Goal: Task Accomplishment & Management: Complete application form

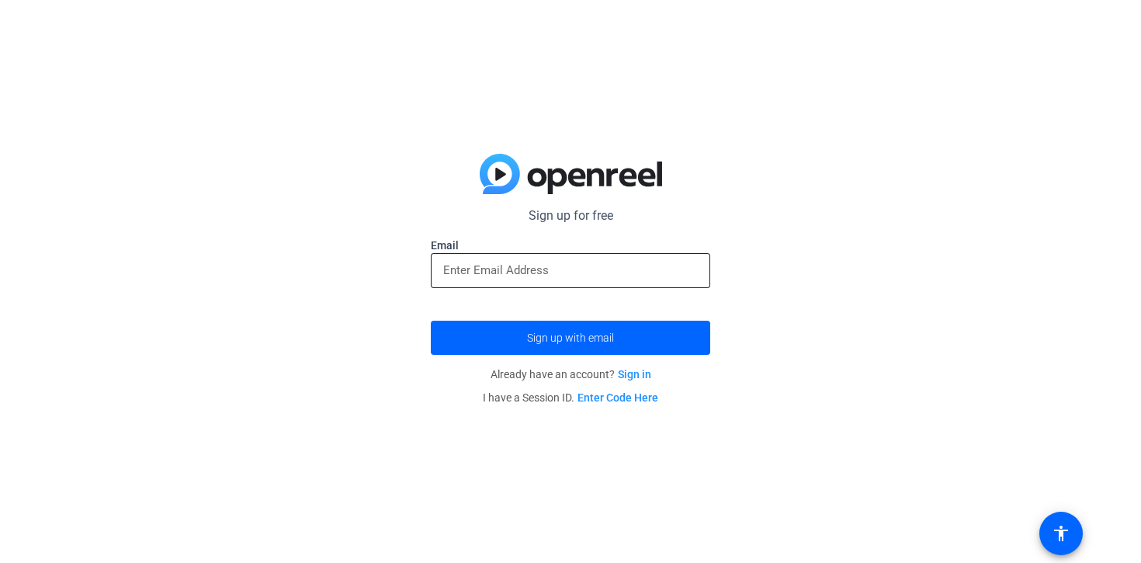
click at [595, 270] on input "email" at bounding box center [570, 270] width 255 height 19
type input "[EMAIL_ADDRESS][DOMAIN_NAME]"
click at [511, 262] on input "email" at bounding box center [570, 270] width 255 height 19
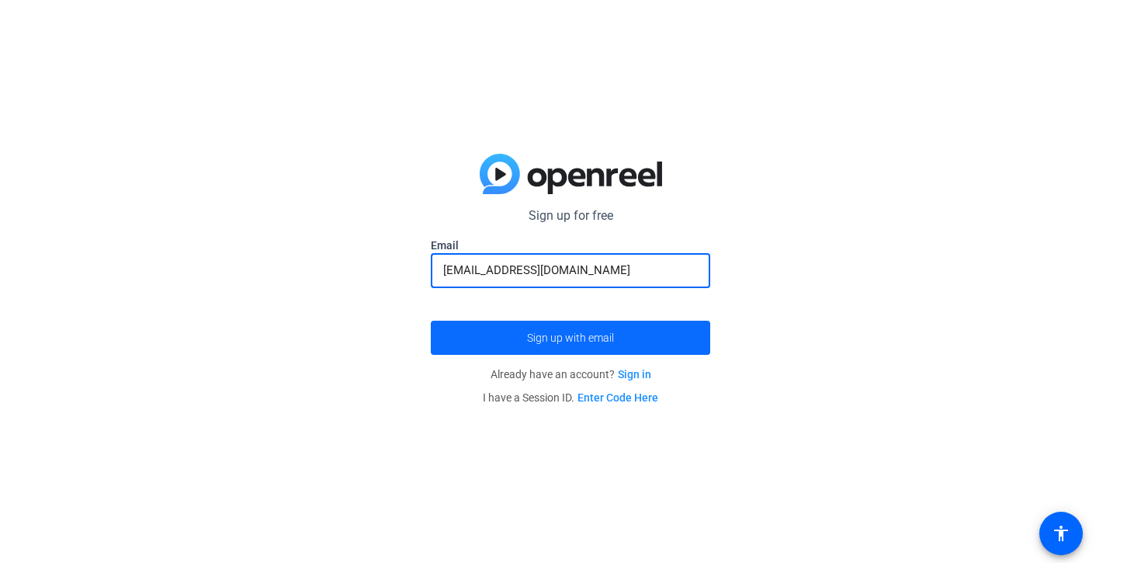
click at [503, 338] on span "submit" at bounding box center [570, 337] width 279 height 37
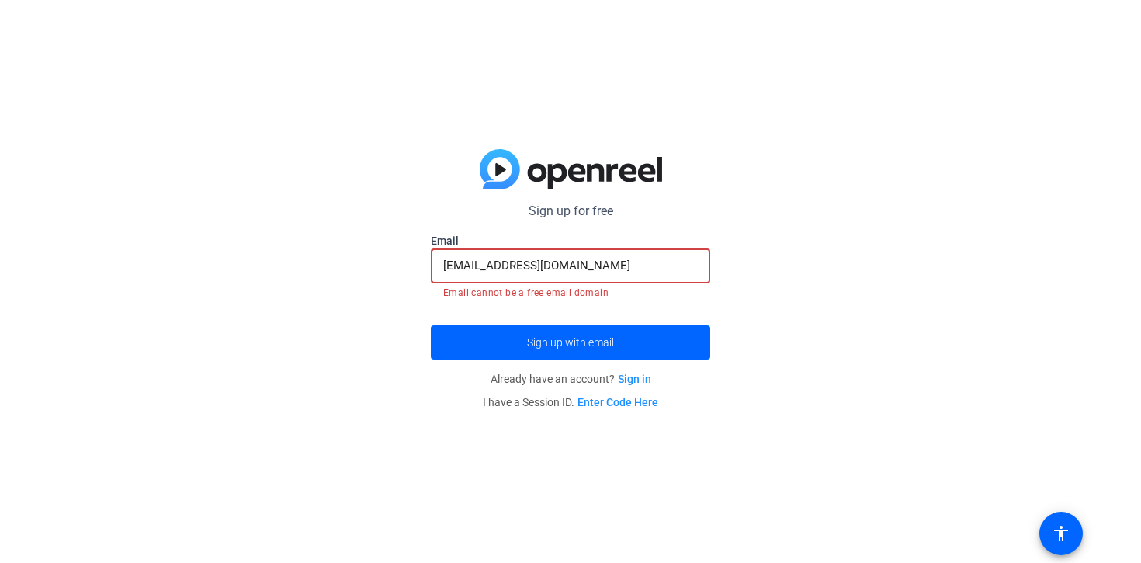
drag, startPoint x: 641, startPoint y: 269, endPoint x: 507, endPoint y: 264, distance: 134.3
click at [507, 264] on input "[EMAIL_ADDRESS][DOMAIN_NAME]" at bounding box center [570, 265] width 255 height 19
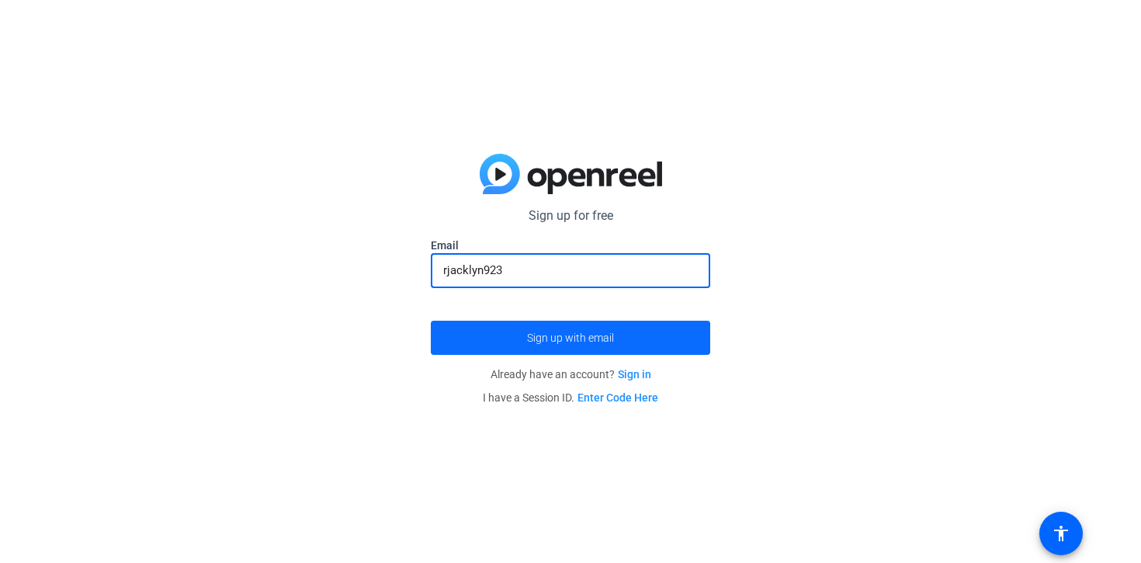
type input "rjacklyn923"
click at [539, 338] on span "Sign up with email" at bounding box center [570, 338] width 87 height 0
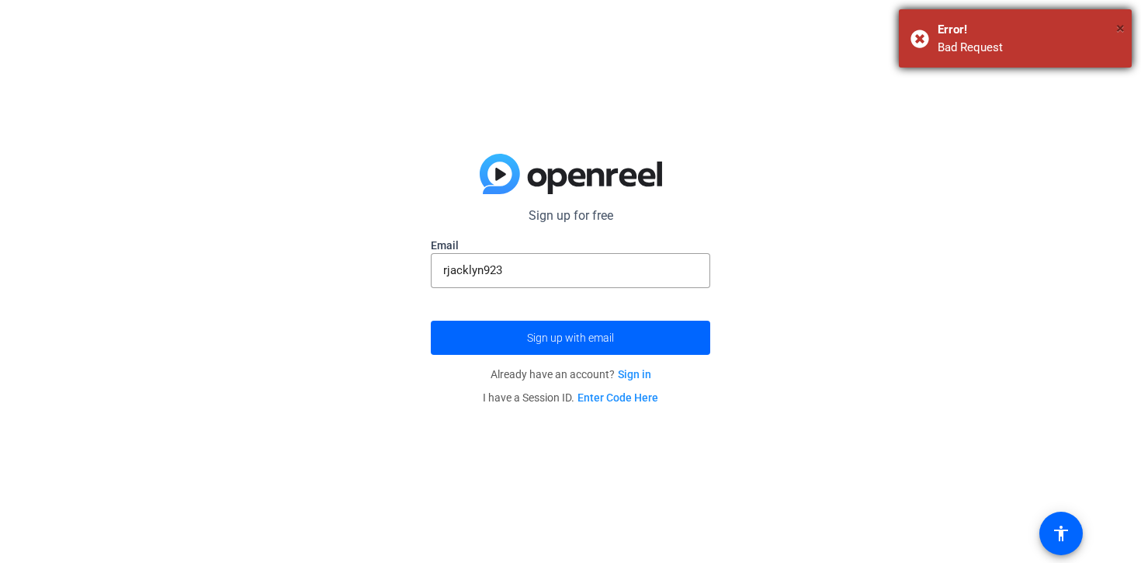
click at [1118, 28] on span "×" at bounding box center [1120, 28] width 9 height 19
